Goal: Information Seeking & Learning: Learn about a topic

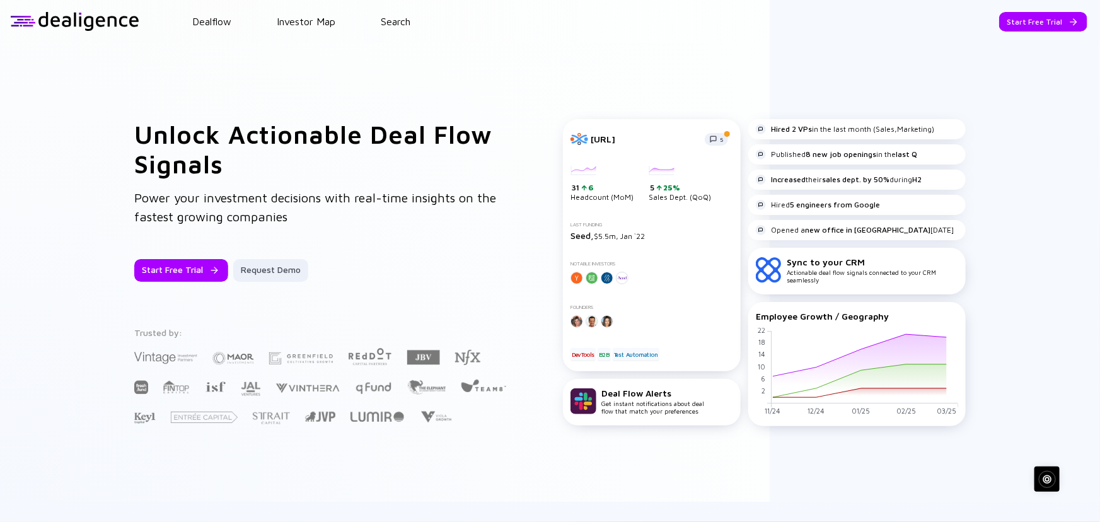
click at [1010, 51] on div "Unlock Actionable Deal Flow Signals Power your investment decisions with real-t…" at bounding box center [550, 272] width 1100 height 459
click at [1021, 23] on div "Go to App" at bounding box center [1052, 22] width 69 height 20
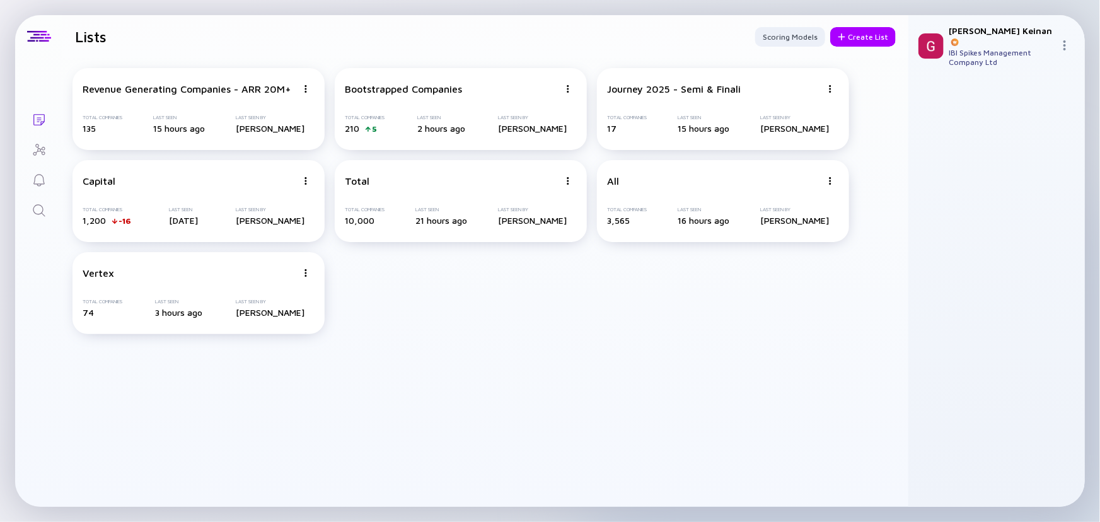
click at [35, 205] on icon "Search" at bounding box center [39, 210] width 15 height 15
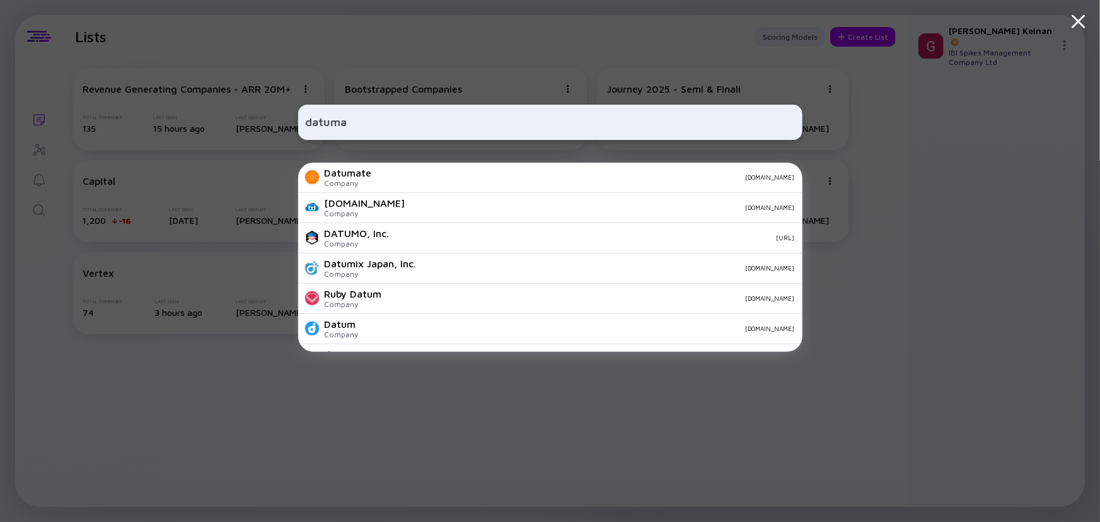
type input "datuma"
click at [373, 180] on div "Datumate Company [DOMAIN_NAME]" at bounding box center [550, 178] width 504 height 30
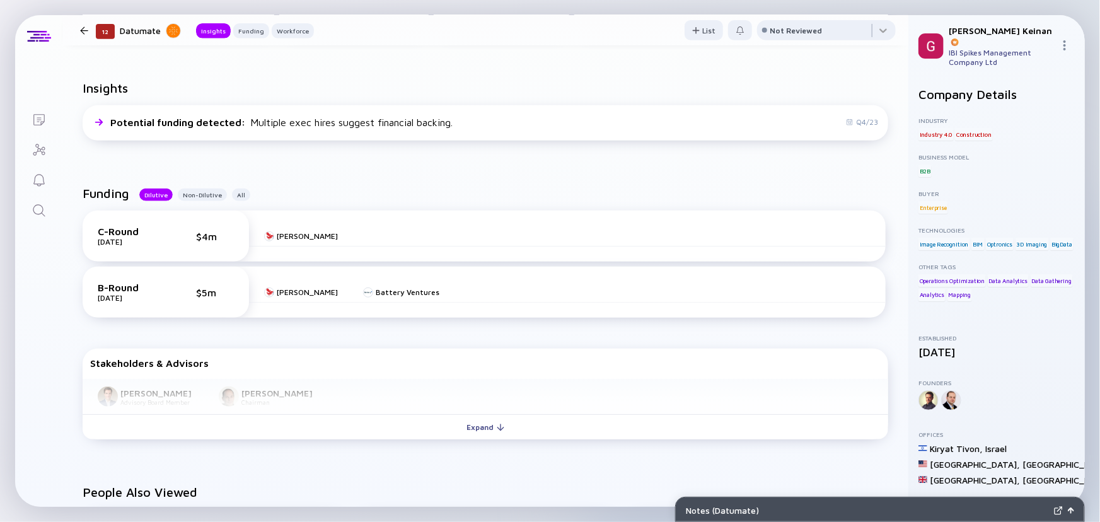
scroll to position [344, 0]
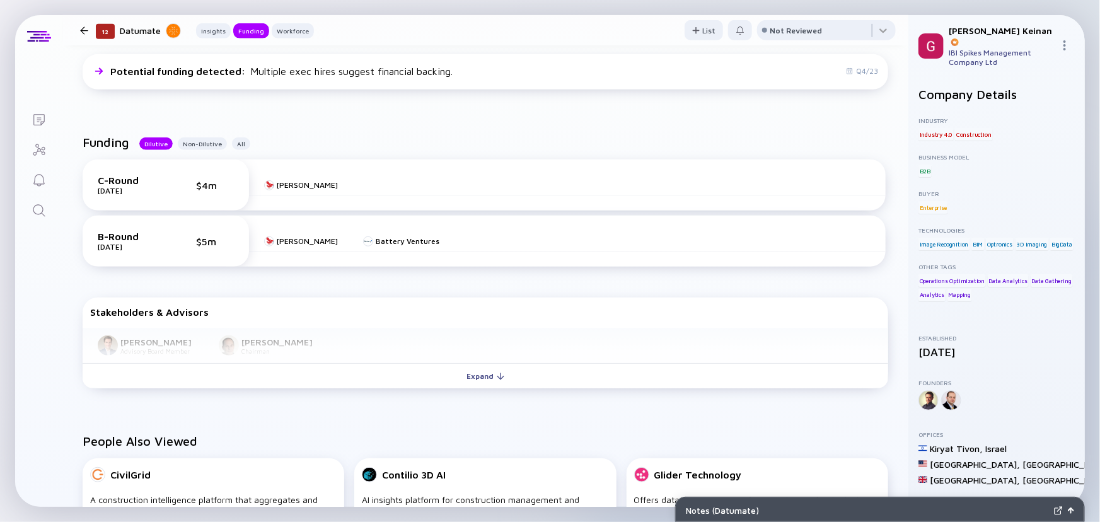
click at [241, 379] on button "Expand" at bounding box center [486, 375] width 806 height 25
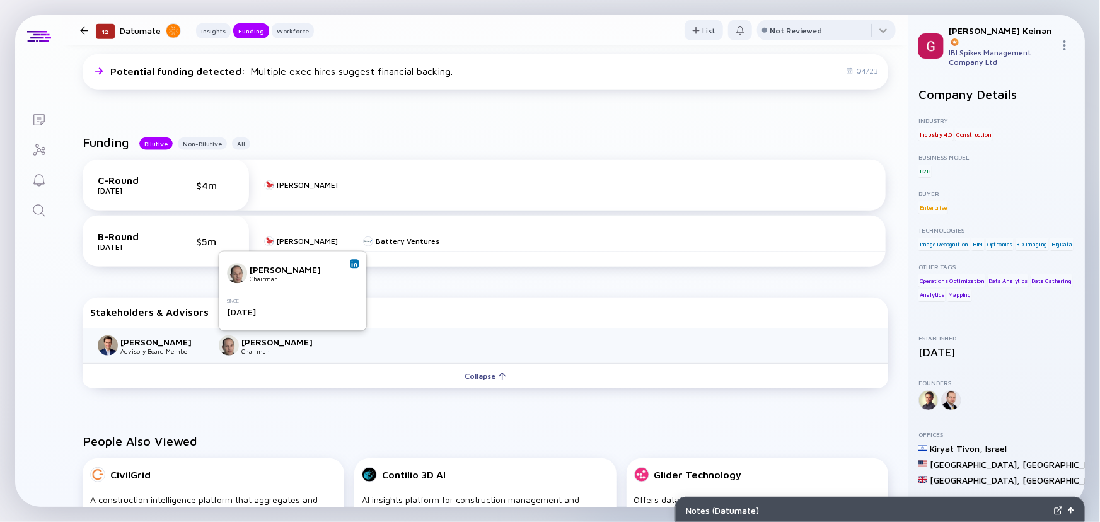
drag, startPoint x: 272, startPoint y: 323, endPoint x: 286, endPoint y: 289, distance: 36.8
click at [272, 320] on div "[PERSON_NAME] Chairman Since [DATE]" at bounding box center [292, 290] width 147 height 79
click at [358, 260] on link at bounding box center [354, 263] width 9 height 9
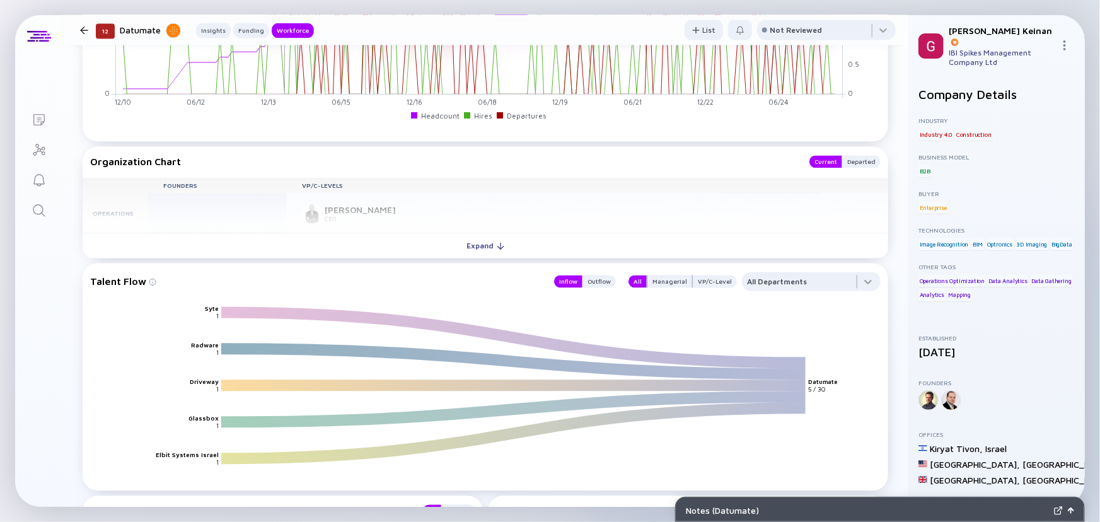
scroll to position [916, 0]
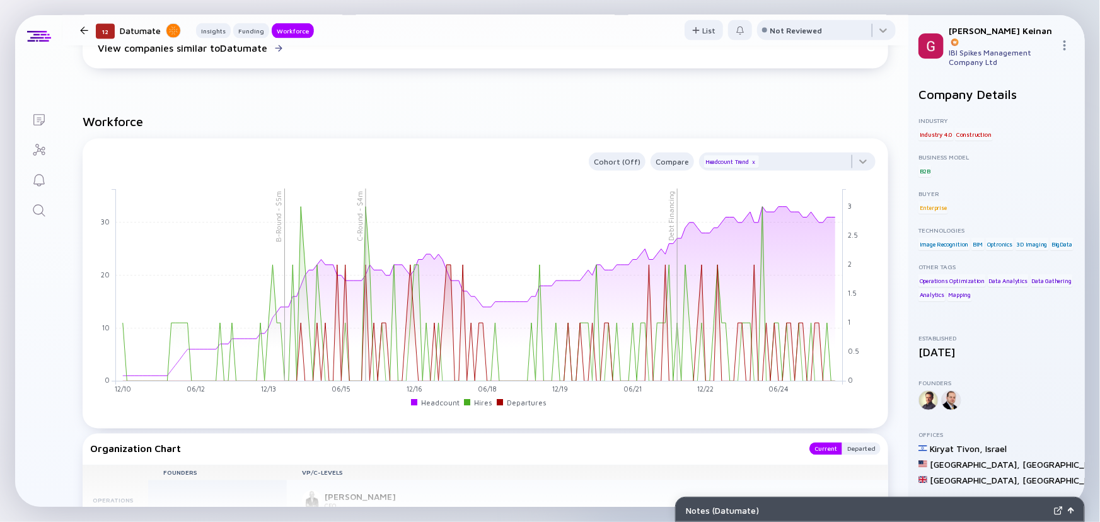
drag, startPoint x: 732, startPoint y: 240, endPoint x: 833, endPoint y: 221, distance: 103.3
click at [833, 221] on rect at bounding box center [479, 285] width 727 height 192
drag, startPoint x: 812, startPoint y: 217, endPoint x: 804, endPoint y: 222, distance: 9.6
click at [807, 221] on rect at bounding box center [479, 285] width 727 height 192
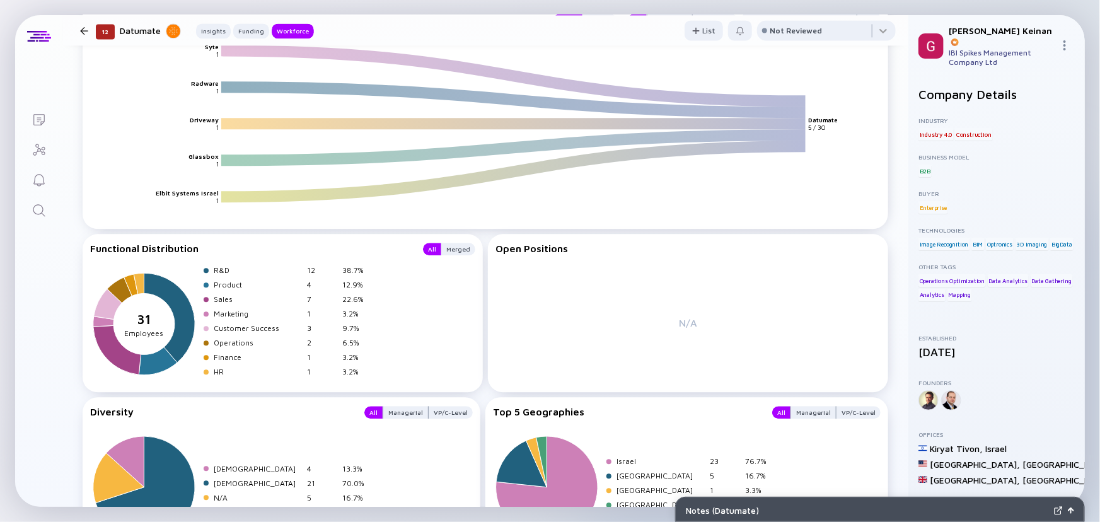
scroll to position [1561, 0]
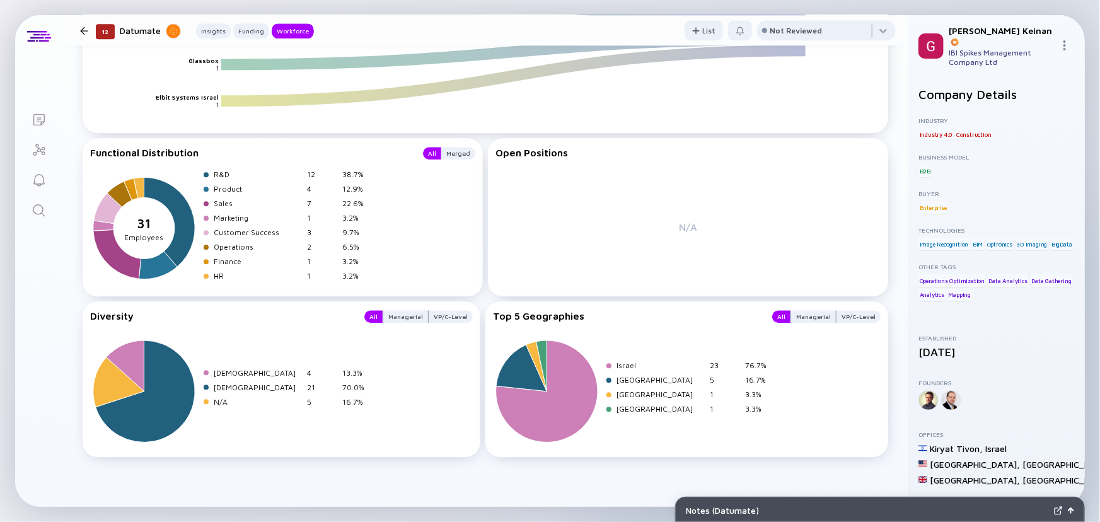
click at [1004, 390] on div at bounding box center [996, 400] width 156 height 20
click at [37, 37] on div at bounding box center [39, 36] width 24 height 11
drag, startPoint x: 31, startPoint y: 19, endPoint x: 86, endPoint y: 34, distance: 57.5
click at [74, 34] on div "Lists 12 Datumate Insights Funding Workforce List Not Reviewed 12 Datumate Offe…" at bounding box center [550, 261] width 1070 height 492
click at [80, 33] on div "12 Datumate Insights Funding Workforce" at bounding box center [194, 30] width 239 height 17
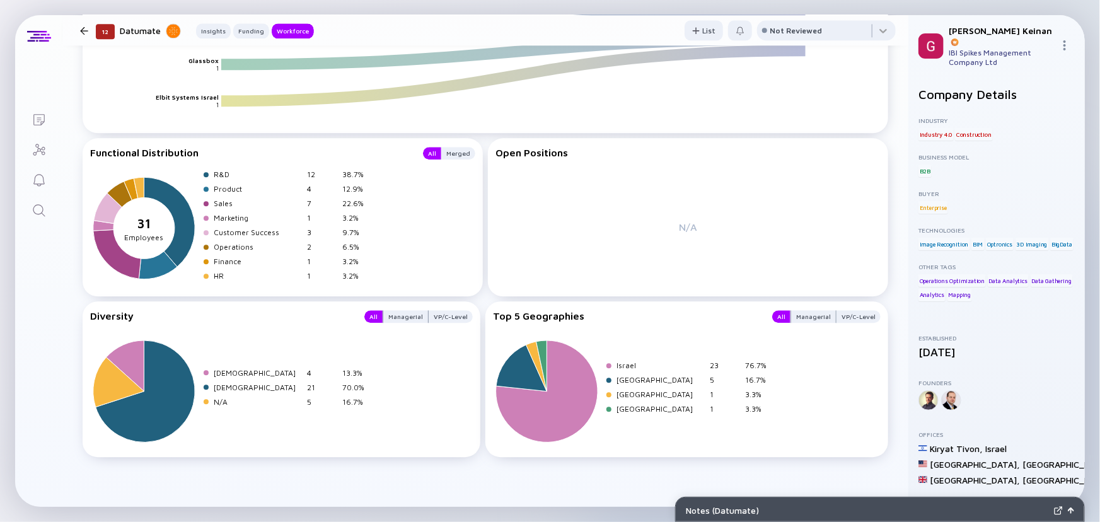
click at [81, 33] on div at bounding box center [84, 30] width 8 height 8
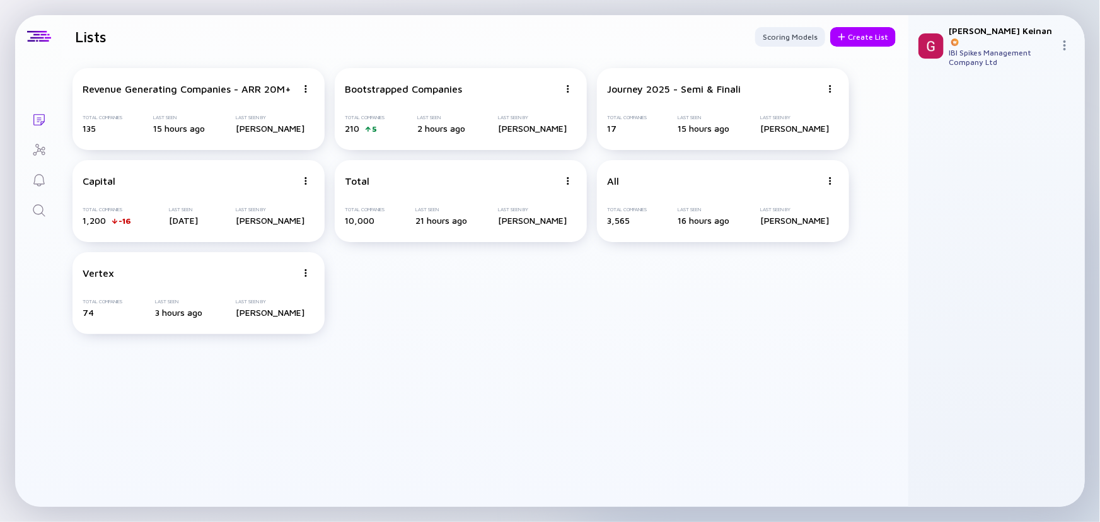
click at [51, 31] on div at bounding box center [38, 36] width 47 height 43
drag, startPoint x: 144, startPoint y: 44, endPoint x: 800, endPoint y: 63, distance: 656.4
click at [145, 44] on header "Lists Scoring Models Create List" at bounding box center [485, 36] width 846 height 43
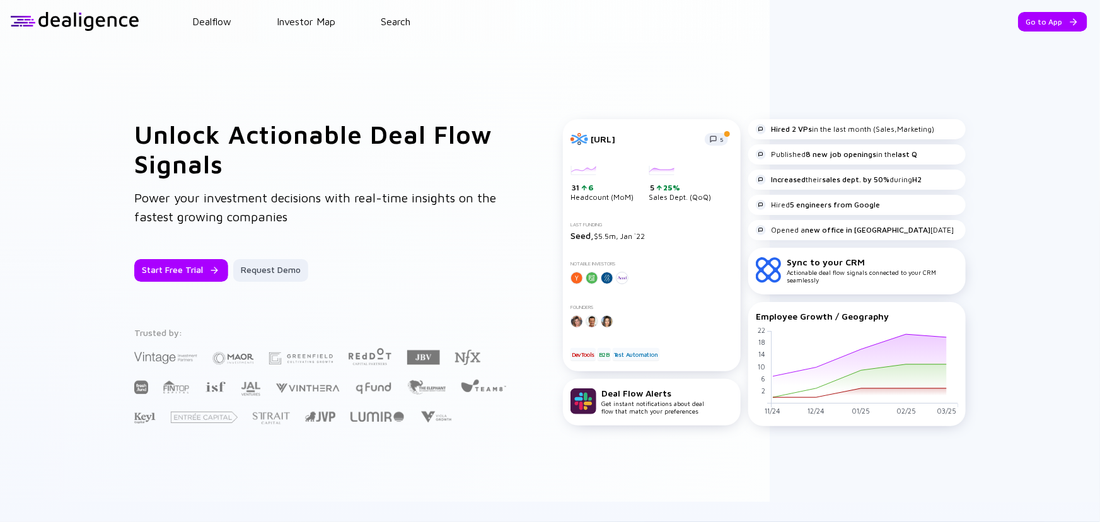
click at [369, 16] on div "Dealflow Investor Map Search" at bounding box center [619, 21] width 961 height 11
click at [388, 23] on link "Search" at bounding box center [396, 21] width 30 height 11
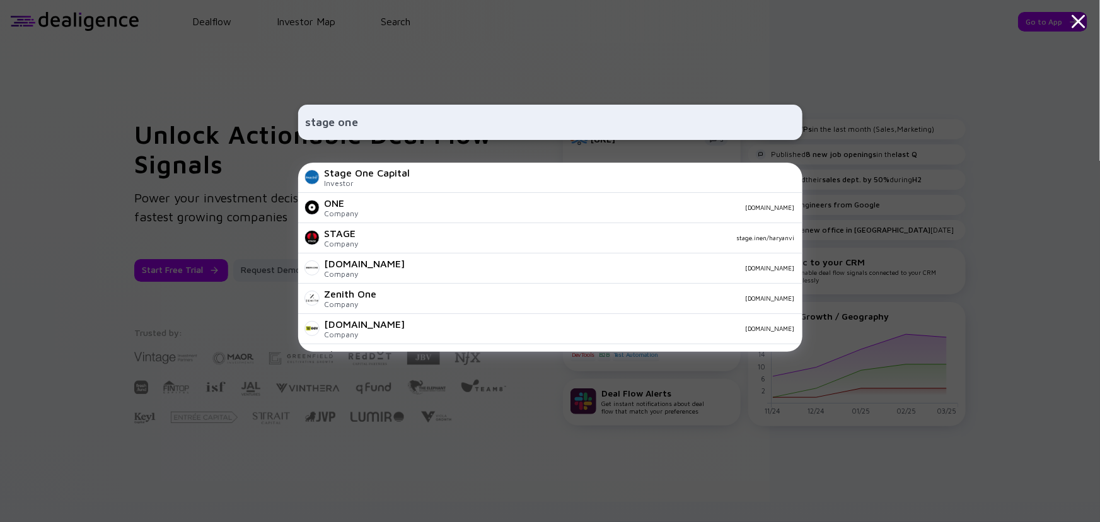
type input "stage one"
click at [384, 184] on div "Investor" at bounding box center [368, 182] width 86 height 9
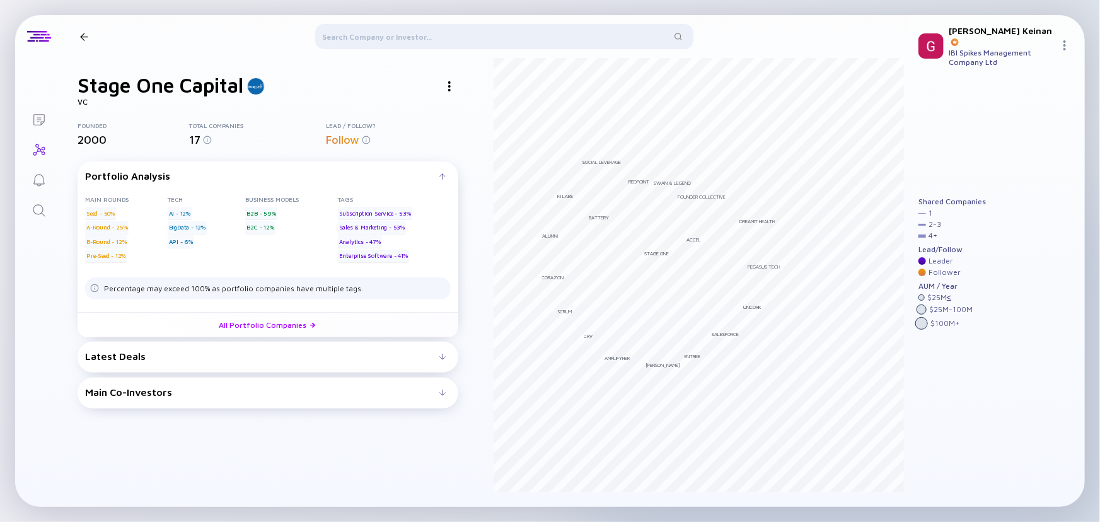
click at [252, 332] on link "All Portfolio Companies" at bounding box center [268, 324] width 381 height 25
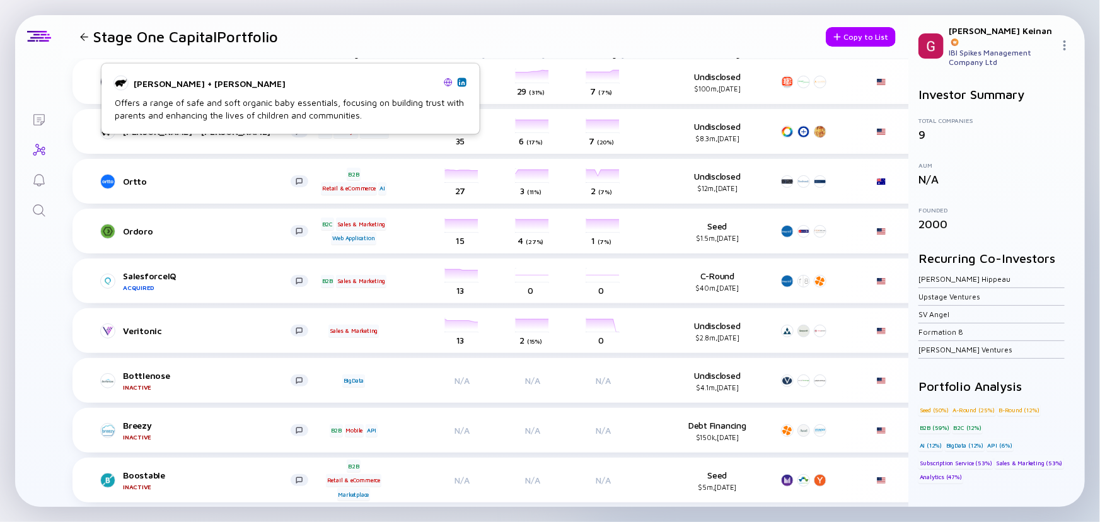
scroll to position [25, 0]
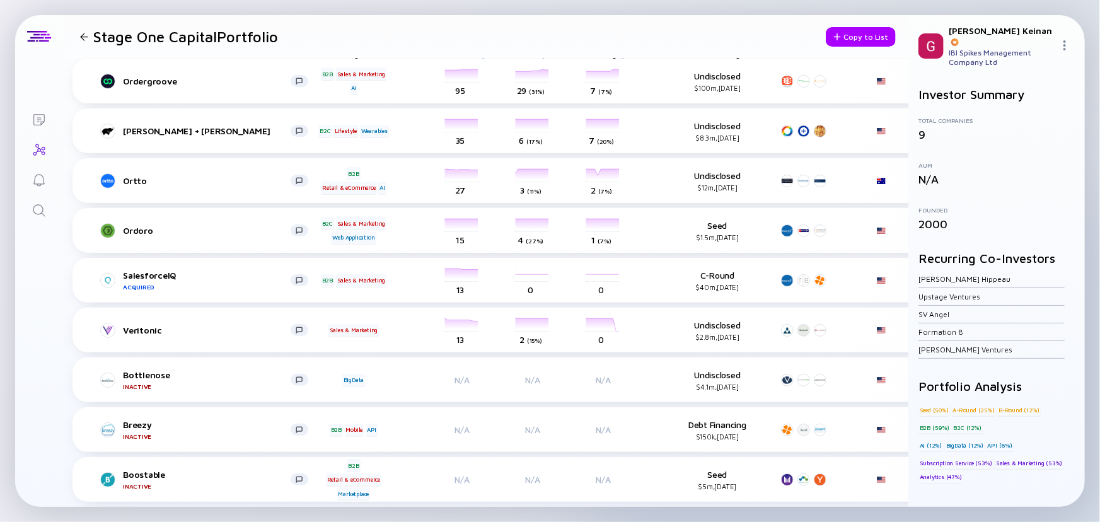
click at [125, 40] on h1 "Stage One Capital Portfolio" at bounding box center [185, 37] width 185 height 18
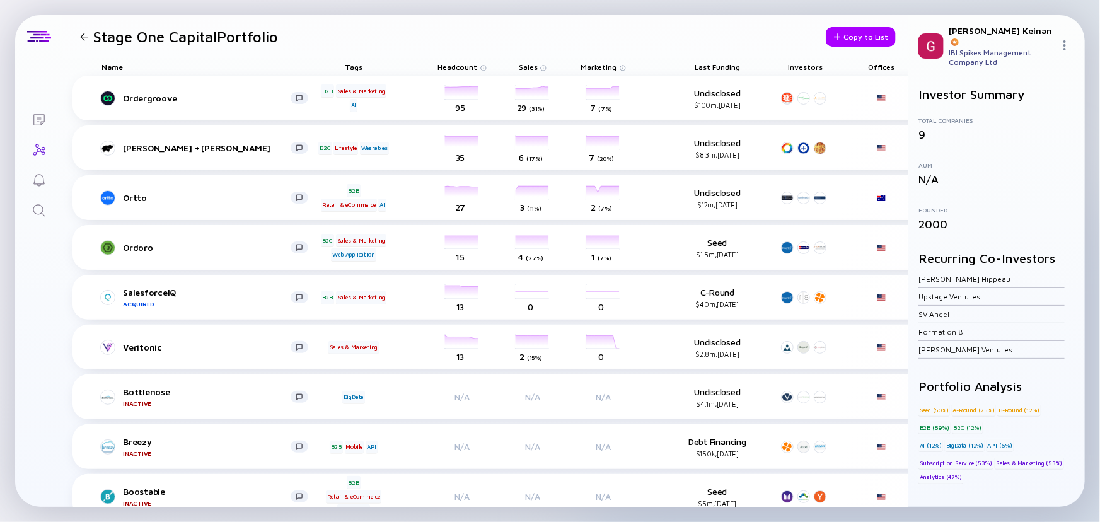
click at [176, 147] on div "[PERSON_NAME] + [PERSON_NAME]" at bounding box center [207, 147] width 168 height 11
